Goal: Transaction & Acquisition: Purchase product/service

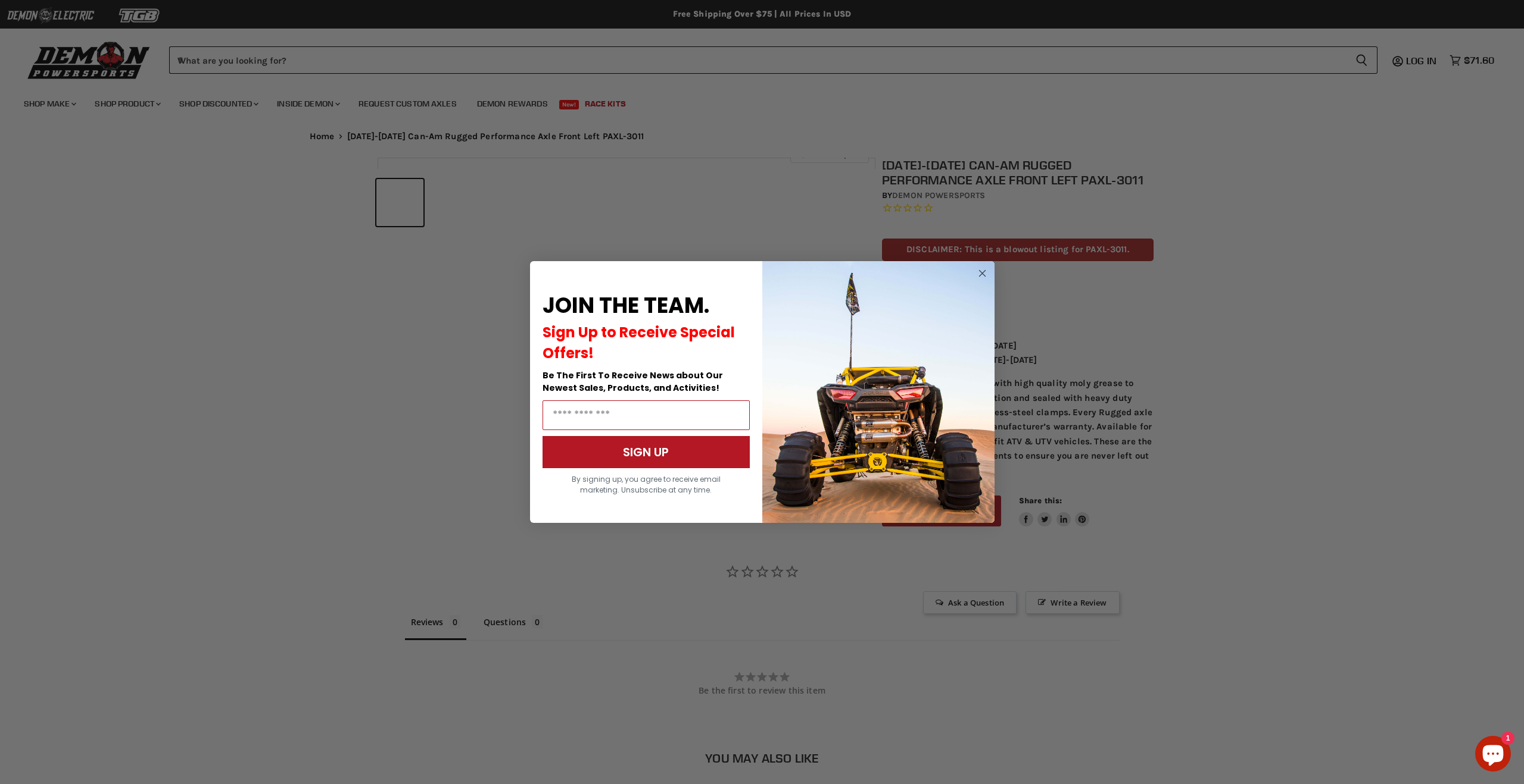
scroll to position [443, 0]
